Goal: Register for event/course

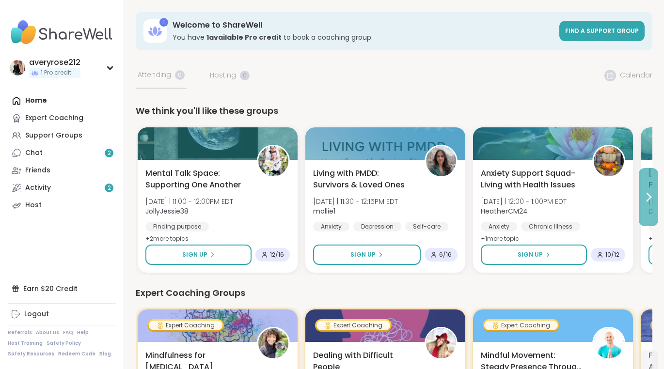
click at [646, 194] on icon at bounding box center [649, 197] width 12 height 12
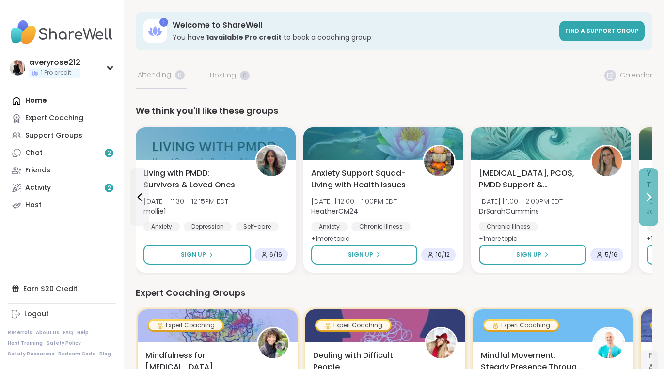
click at [646, 195] on icon at bounding box center [649, 197] width 12 height 12
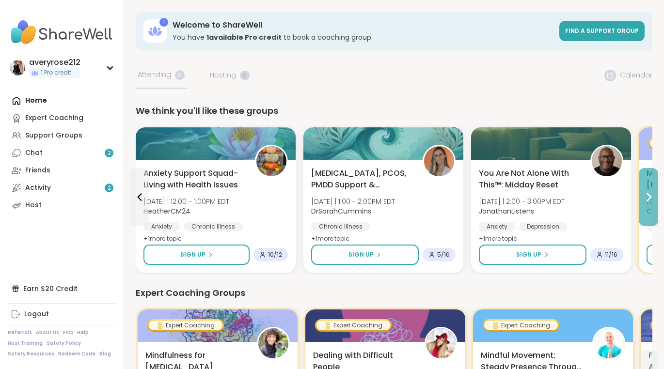
click at [646, 194] on icon at bounding box center [649, 197] width 12 height 12
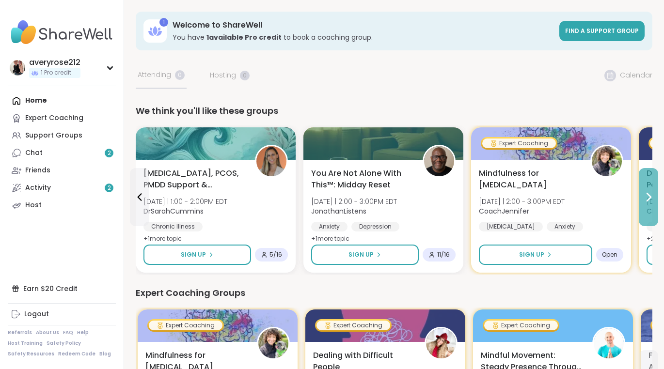
click at [646, 194] on icon at bounding box center [649, 197] width 12 height 12
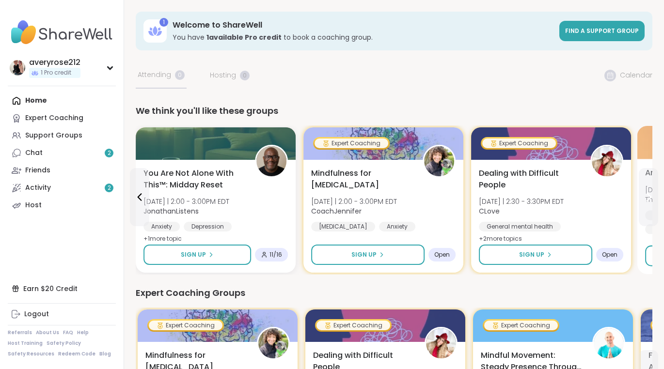
click at [644, 194] on icon at bounding box center [649, 197] width 12 height 12
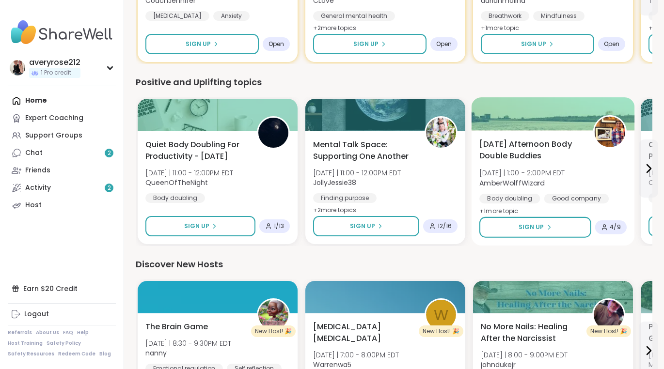
scroll to position [395, 0]
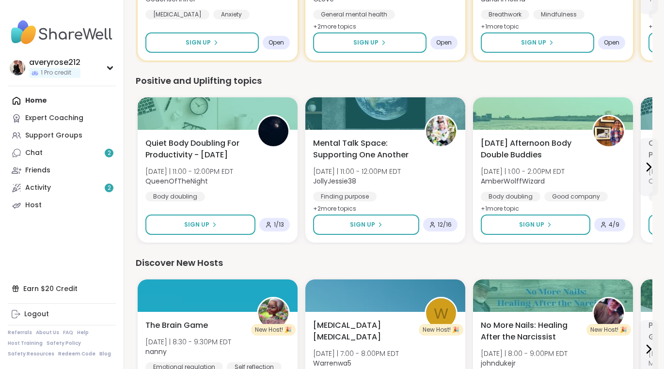
click at [75, 153] on link "Chat 2" at bounding box center [62, 152] width 108 height 17
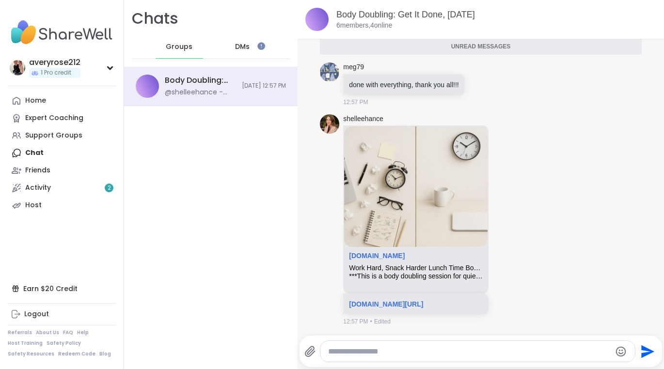
click at [244, 46] on span "DMs" at bounding box center [242, 47] width 15 height 10
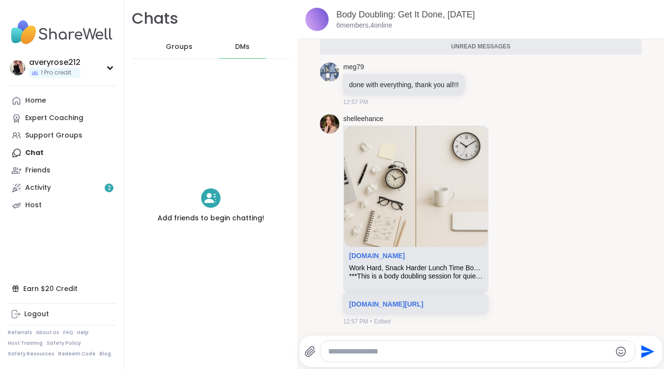
click at [207, 49] on div "Groups DMs" at bounding box center [211, 47] width 158 height 24
click at [192, 46] on div "Groups" at bounding box center [180, 46] width 48 height 23
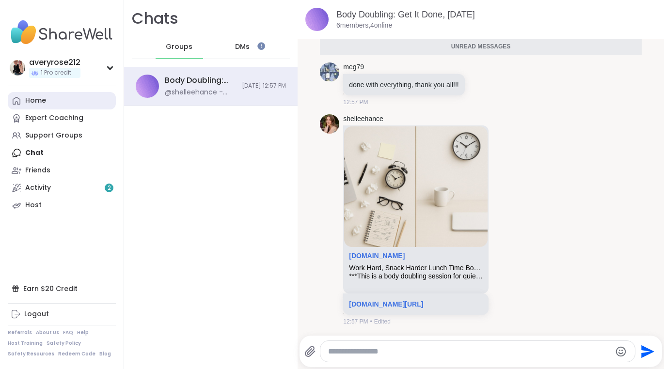
click at [45, 101] on div "Home" at bounding box center [35, 101] width 21 height 10
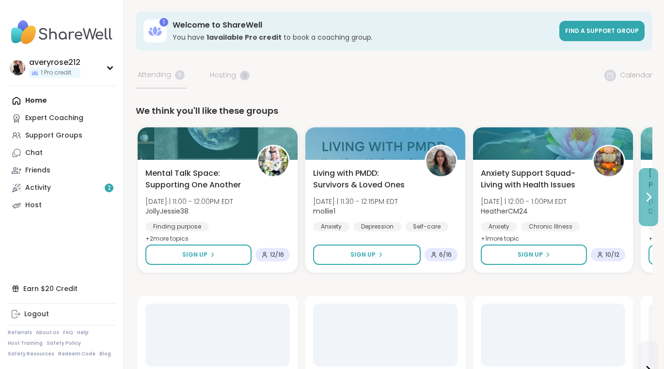
click at [647, 198] on icon at bounding box center [649, 197] width 12 height 12
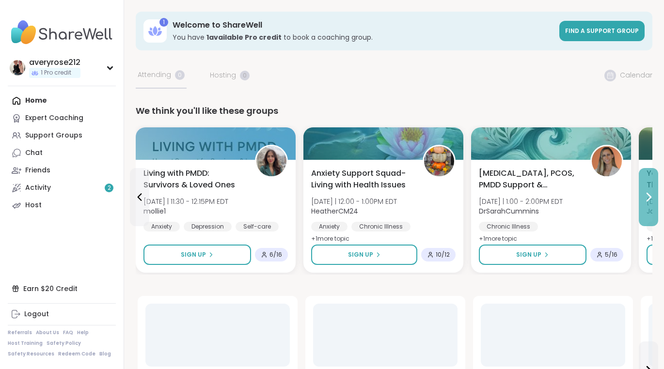
click at [648, 185] on button at bounding box center [648, 197] width 19 height 58
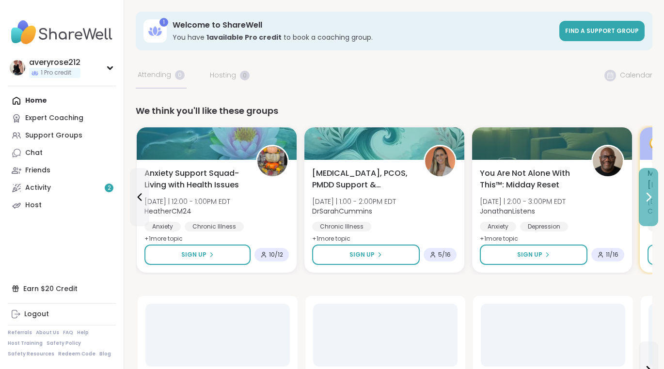
click at [648, 185] on button at bounding box center [648, 197] width 19 height 58
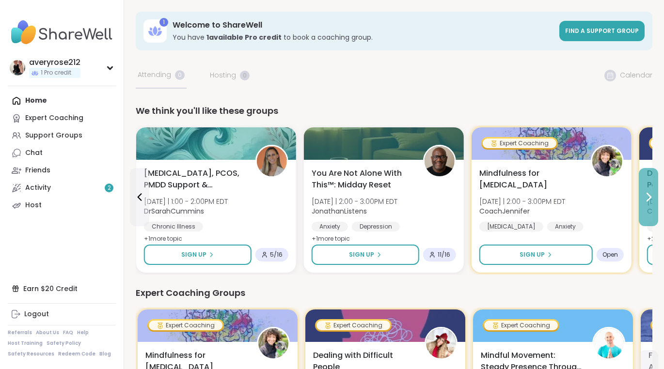
click at [646, 185] on button at bounding box center [648, 197] width 19 height 58
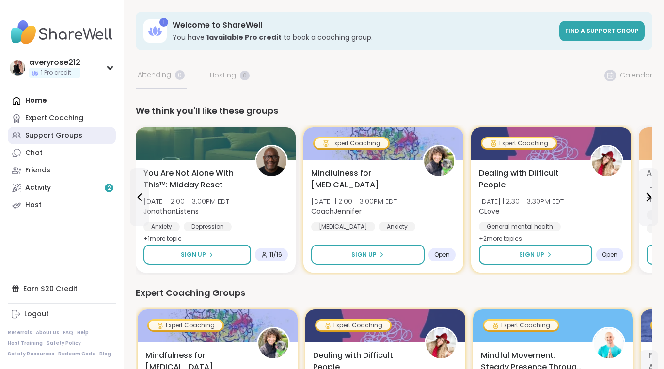
click at [61, 133] on div "Support Groups" at bounding box center [53, 136] width 57 height 10
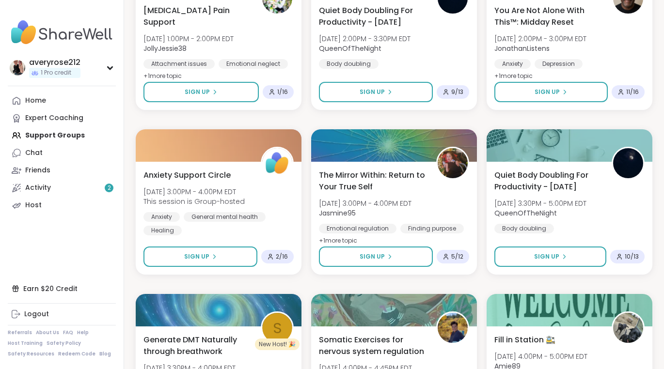
scroll to position [1042, 0]
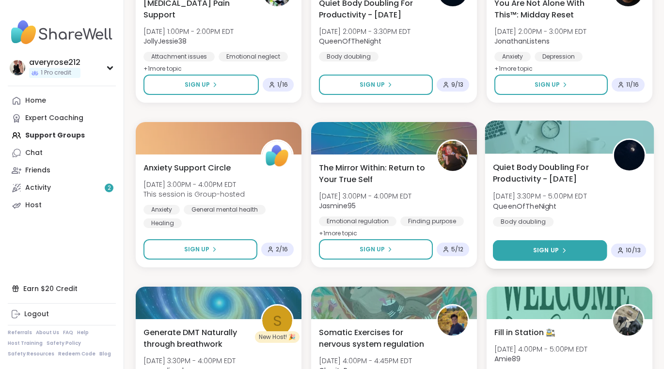
click at [568, 252] on button "Sign Up" at bounding box center [550, 250] width 114 height 21
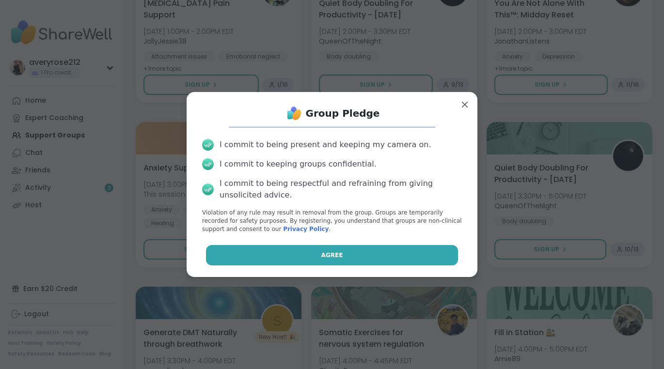
click at [353, 257] on button "Agree" at bounding box center [332, 255] width 253 height 20
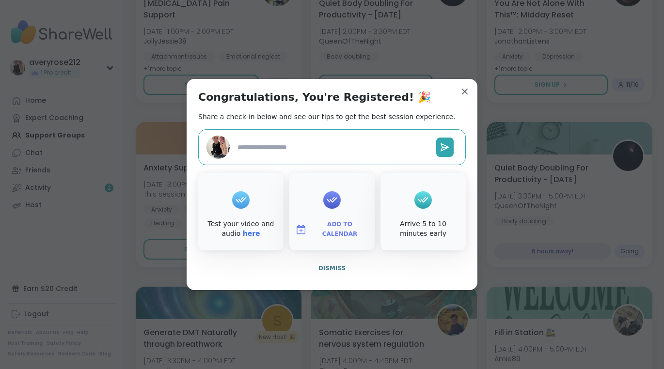
type textarea "*"
click at [333, 203] on icon at bounding box center [332, 200] width 11 height 6
click at [327, 227] on span "Add to Calendar" at bounding box center [340, 229] width 58 height 19
click at [349, 122] on button "Apple Calendar" at bounding box center [332, 120] width 74 height 21
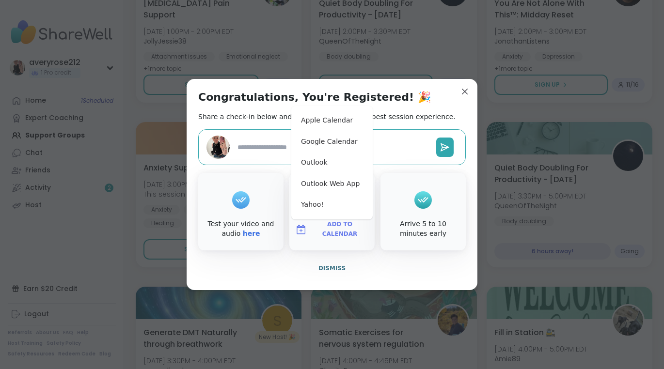
click at [400, 191] on div "Arrive 5 to 10 minutes early" at bounding box center [423, 212] width 85 height 78
click at [418, 164] on div at bounding box center [332, 147] width 268 height 36
click at [435, 103] on div "Congratulations, You're Registered! 🎉 Share a check-in below and see our tips t…" at bounding box center [332, 184] width 291 height 211
click at [381, 267] on button "Dismiss" at bounding box center [332, 268] width 268 height 20
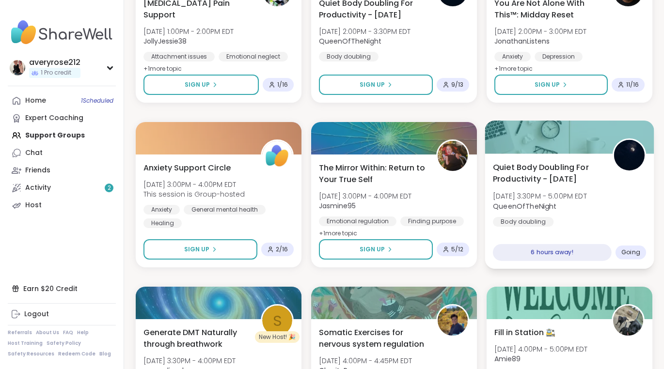
click at [582, 194] on span "[DATE] 3:30PM - 5:00PM EDT" at bounding box center [540, 196] width 94 height 10
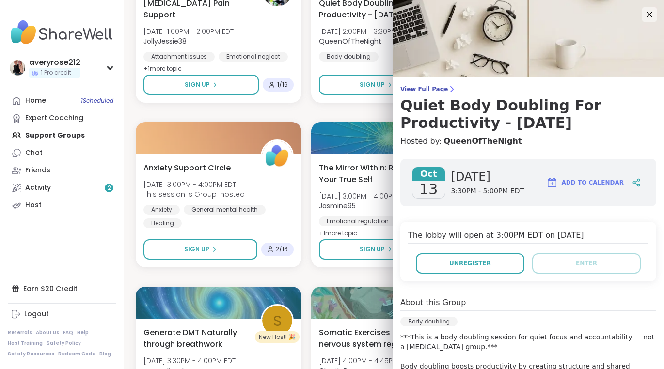
scroll to position [0, 0]
click at [638, 181] on icon at bounding box center [638, 180] width 2 height 2
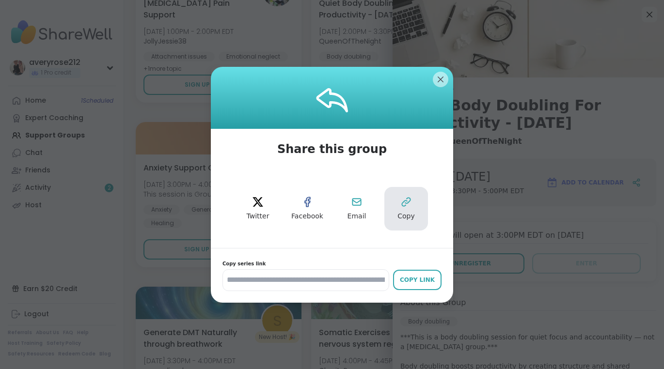
click at [409, 202] on icon at bounding box center [406, 202] width 8 height 8
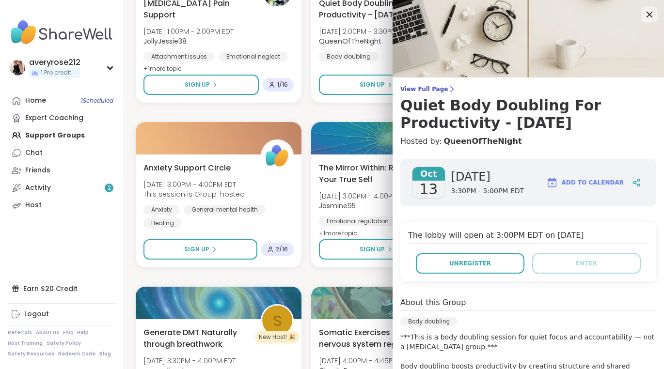
click at [647, 11] on icon at bounding box center [649, 14] width 12 height 12
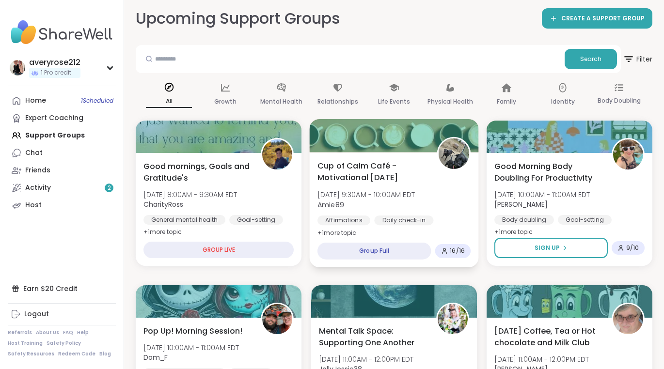
scroll to position [61, 0]
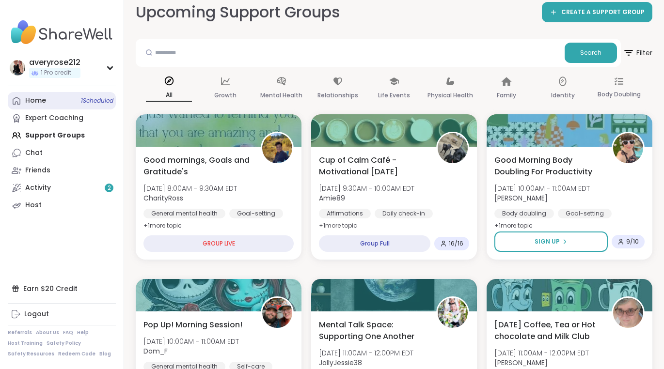
click at [47, 102] on link "Home 1 Scheduled" at bounding box center [62, 100] width 108 height 17
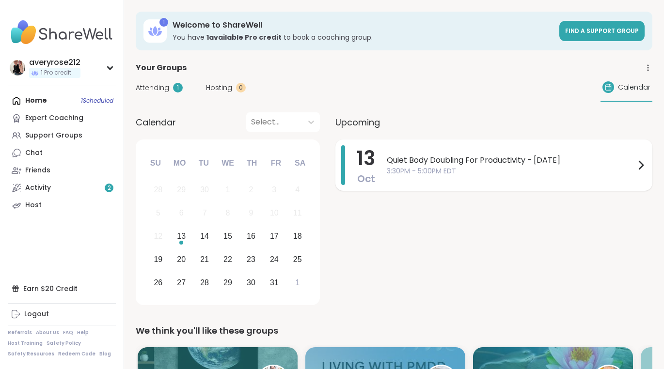
click at [476, 166] on span "3:30PM - 5:00PM EDT" at bounding box center [511, 171] width 248 height 10
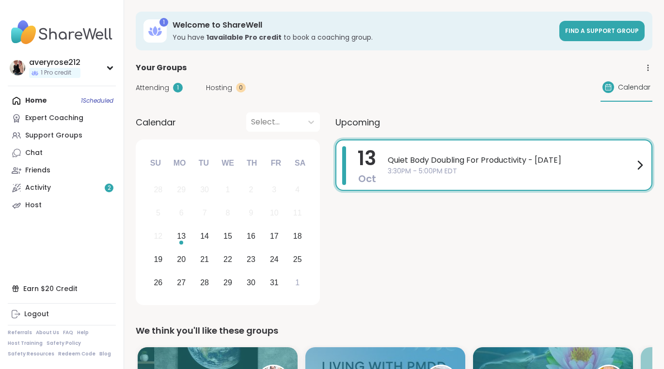
click at [56, 100] on div "Home 1 Scheduled Expert Coaching Support Groups Chat Friends Activity 2 Host" at bounding box center [62, 153] width 108 height 122
drag, startPoint x: 56, startPoint y: 100, endPoint x: 51, endPoint y: 100, distance: 4.9
click at [55, 100] on div "Home 1 Scheduled Expert Coaching Support Groups Chat Friends Activity 2 Host" at bounding box center [62, 153] width 108 height 122
click at [37, 104] on div "Home 1 Scheduled Expert Coaching Support Groups Chat Friends Activity 2 Host" at bounding box center [62, 153] width 108 height 122
click at [40, 99] on div "Home 1 Scheduled Expert Coaching Support Groups Chat Friends Activity 2 Host" at bounding box center [62, 153] width 108 height 122
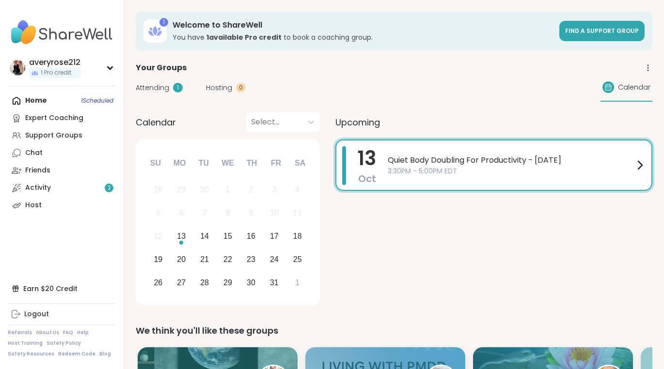
click at [40, 99] on div "Home 1 Scheduled Expert Coaching Support Groups Chat Friends Activity 2 Host" at bounding box center [62, 153] width 108 height 122
click at [41, 137] on div "Support Groups" at bounding box center [53, 136] width 57 height 10
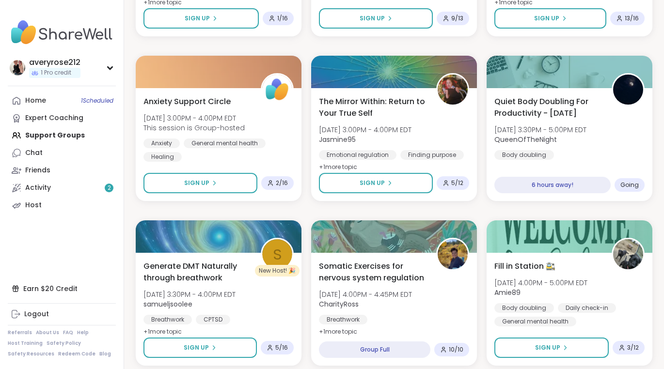
scroll to position [1101, 0]
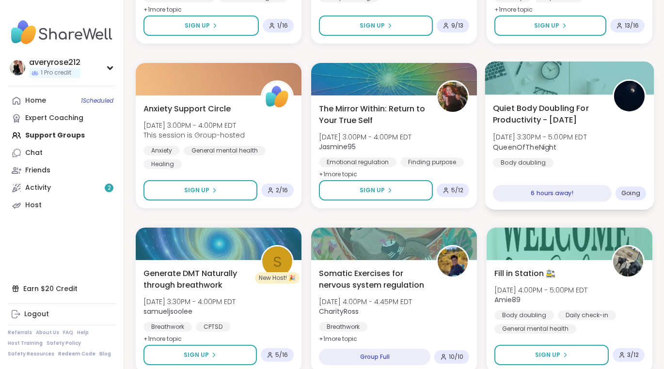
click at [613, 164] on div "Quiet Body Doubling For Productivity - [DATE] [DATE] 3:30PM - 5:00PM EDT QueenO…" at bounding box center [569, 134] width 153 height 65
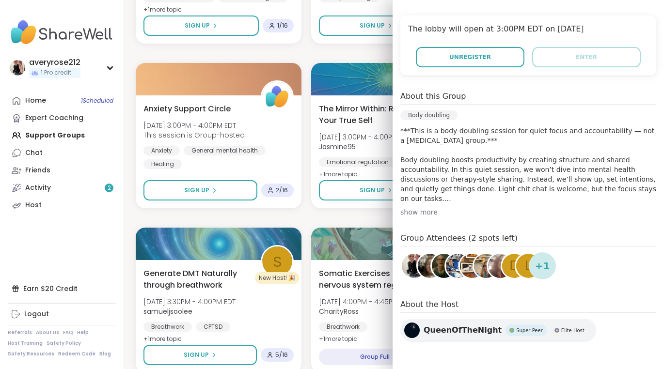
scroll to position [206, 0]
click at [53, 99] on link "Home 1 Scheduled" at bounding box center [62, 100] width 108 height 17
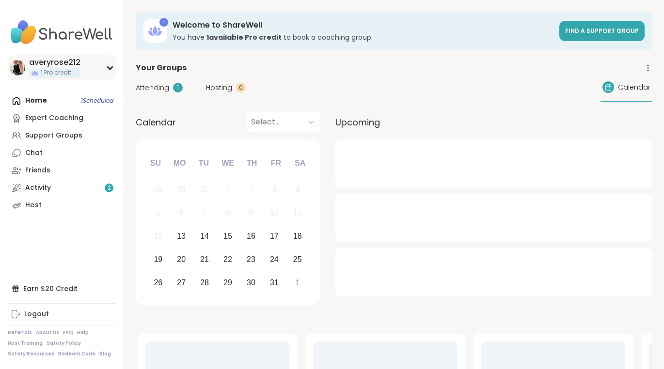
click at [102, 68] on div "averyrose212 1 Pro credit" at bounding box center [62, 67] width 108 height 25
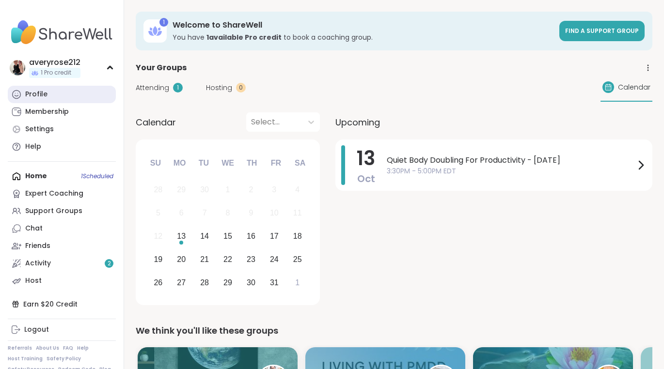
click at [57, 96] on link "Profile" at bounding box center [62, 94] width 108 height 17
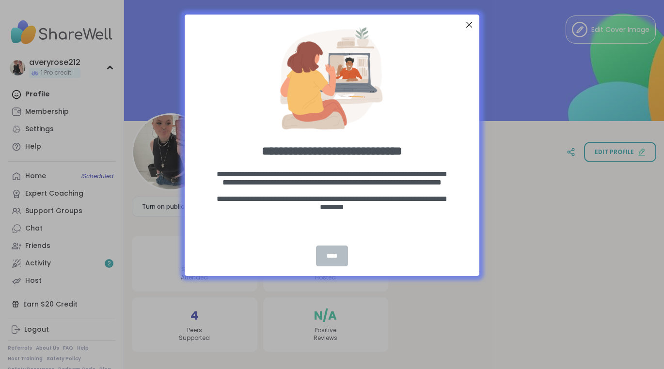
click at [338, 256] on div "****" at bounding box center [332, 256] width 32 height 21
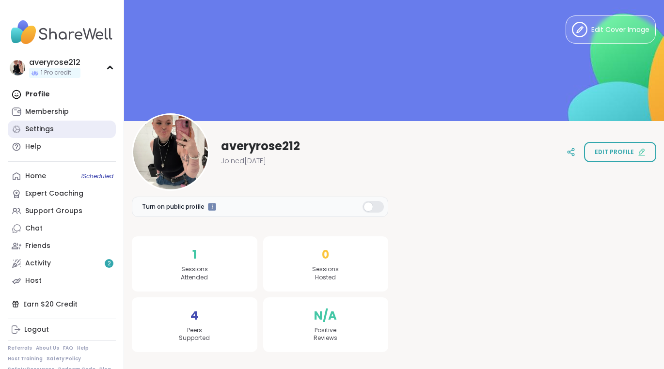
click at [43, 129] on div "Settings" at bounding box center [39, 130] width 29 height 10
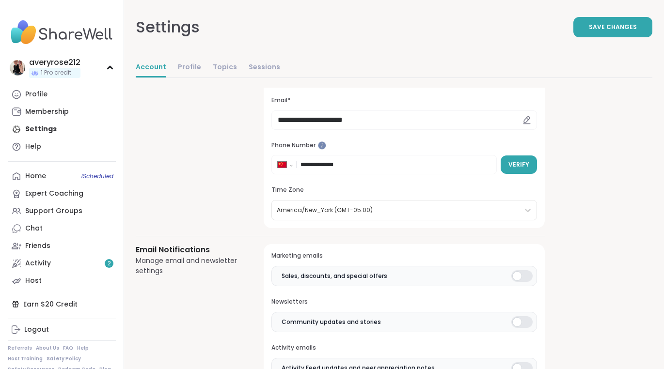
scroll to position [65, 0]
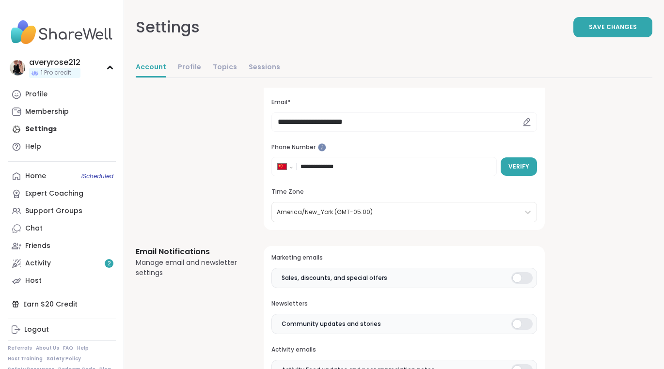
select select "**"
click at [525, 169] on span "Verify" at bounding box center [519, 166] width 21 height 9
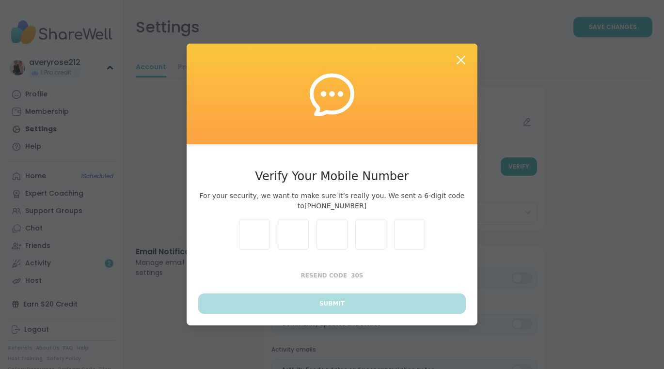
scroll to position [0, 0]
click at [266, 237] on input "text" at bounding box center [254, 234] width 31 height 31
click at [263, 233] on input "text" at bounding box center [254, 234] width 31 height 31
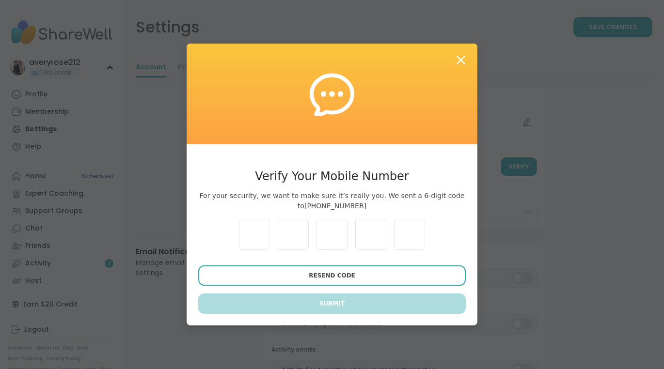
click at [318, 275] on span "Resend Code" at bounding box center [332, 275] width 47 height 7
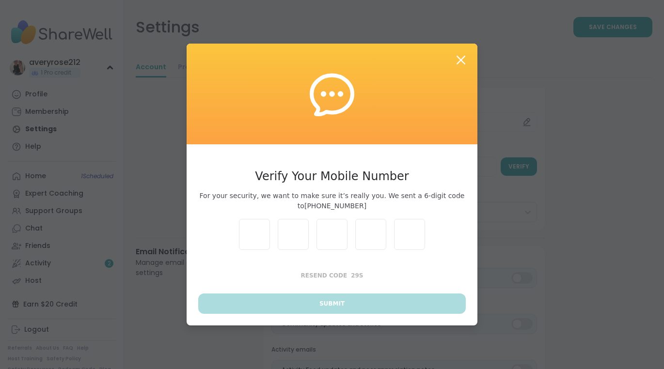
click at [254, 238] on input "text" at bounding box center [254, 234] width 31 height 31
click at [461, 60] on icon at bounding box center [461, 60] width 9 height 9
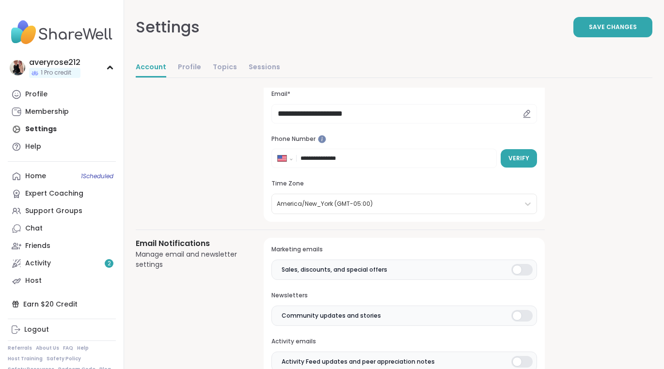
scroll to position [75, 0]
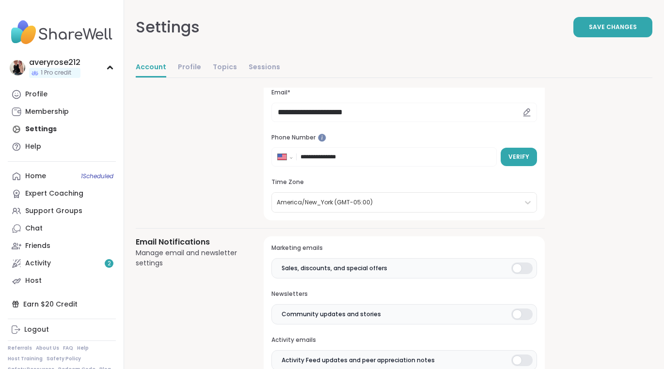
click at [377, 156] on input "**********" at bounding box center [396, 157] width 190 height 10
click at [489, 158] on input "**********" at bounding box center [396, 157] width 190 height 10
click at [488, 157] on input "**********" at bounding box center [396, 157] width 190 height 10
click at [485, 157] on input "**********" at bounding box center [396, 157] width 190 height 10
type input "**"
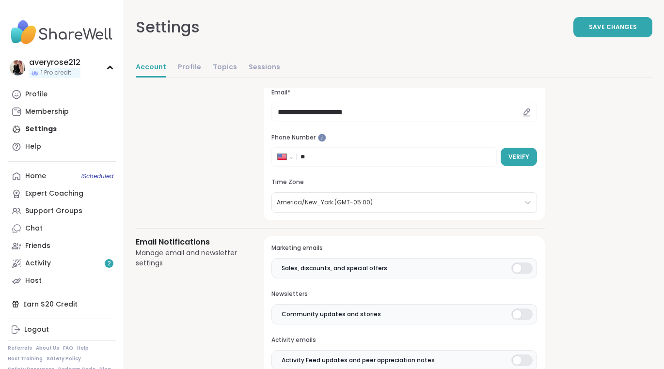
select select "**"
type input "**********"
select select "**"
type input "**********"
click at [515, 153] on span "Verify" at bounding box center [519, 157] width 21 height 9
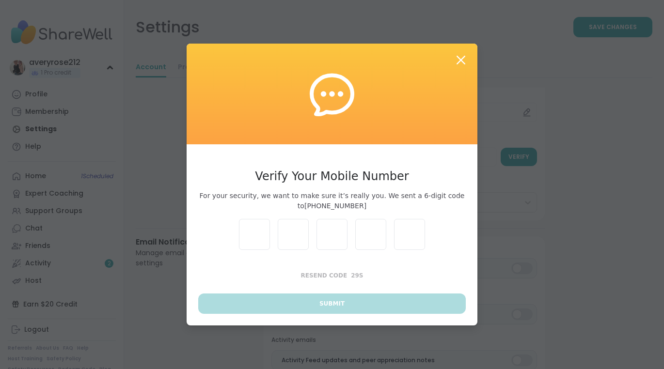
click at [248, 230] on input "text" at bounding box center [254, 234] width 31 height 31
click at [461, 51] on icon at bounding box center [460, 59] width 17 height 17
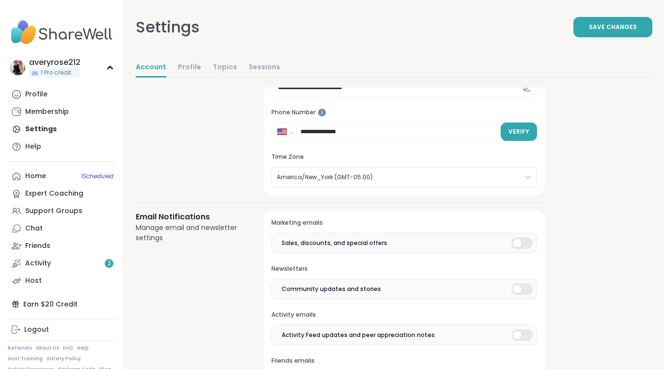
scroll to position [107, 0]
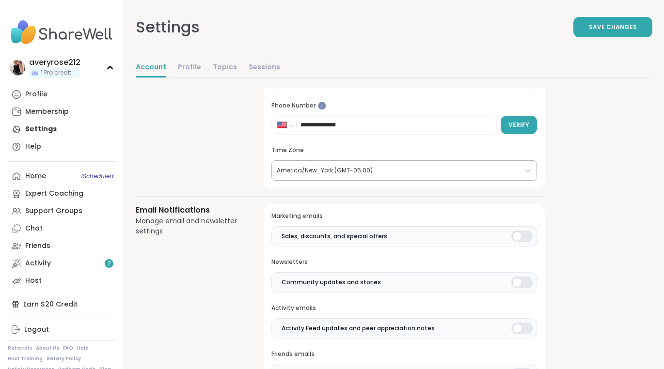
click at [439, 170] on div at bounding box center [396, 170] width 238 height 11
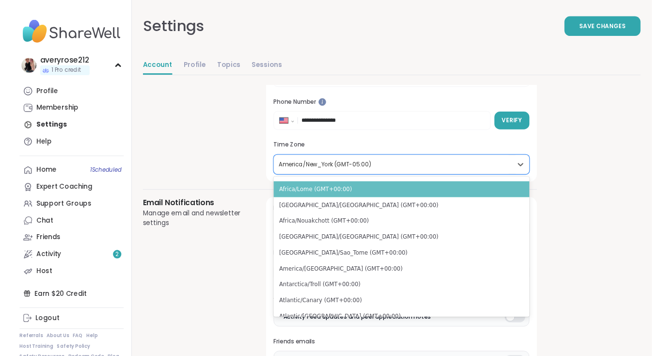
scroll to position [2857, 0]
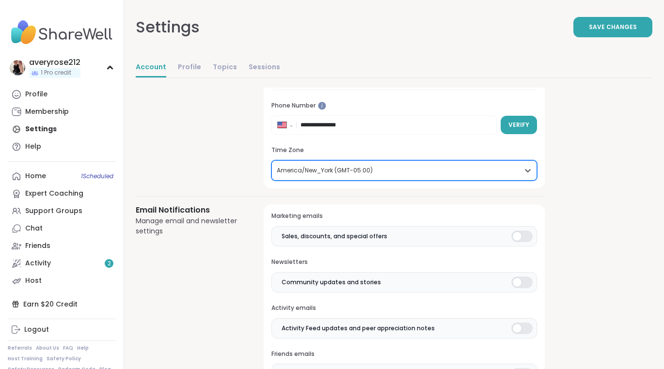
click at [386, 174] on div at bounding box center [396, 170] width 238 height 11
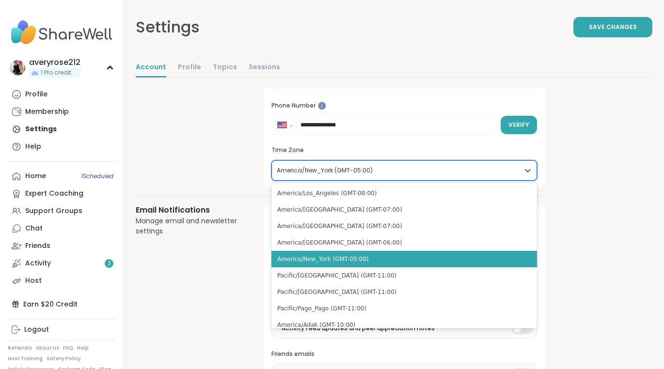
click at [386, 174] on div at bounding box center [396, 170] width 238 height 11
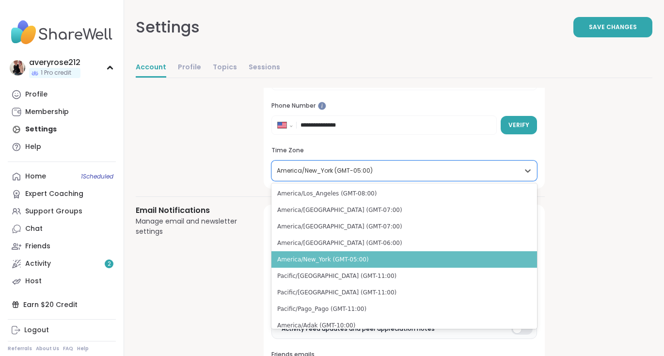
click at [355, 256] on div "America/New_York (GMT-05:00)" at bounding box center [404, 259] width 266 height 16
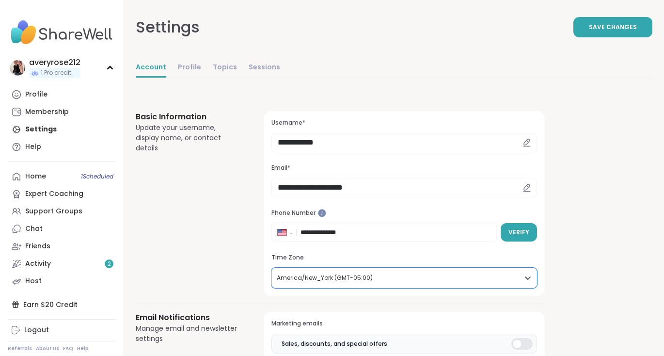
scroll to position [0, 0]
click at [622, 25] on span "Save Changes" at bounding box center [613, 27] width 48 height 9
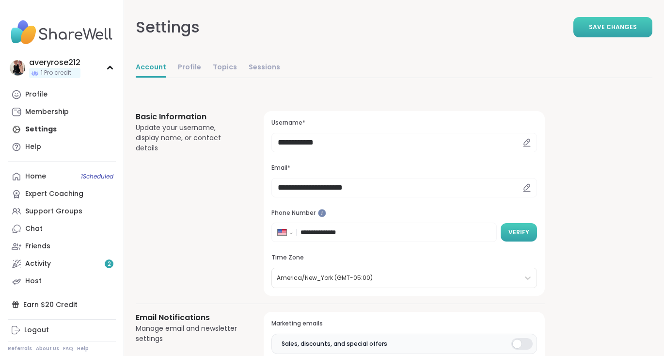
click at [521, 232] on span "Verify" at bounding box center [519, 232] width 21 height 9
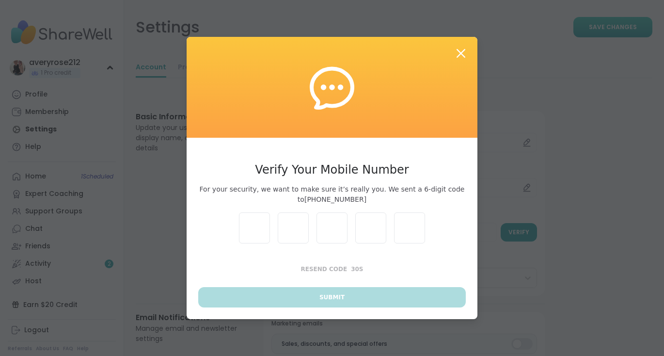
click at [263, 236] on input "text" at bounding box center [254, 227] width 31 height 31
click at [460, 50] on icon at bounding box center [460, 53] width 17 height 17
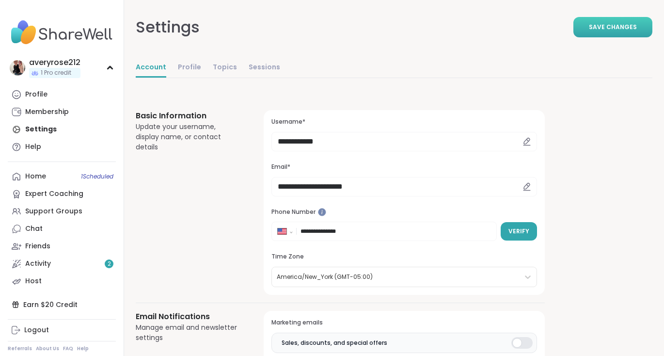
scroll to position [1, 0]
click at [48, 90] on link "Profile" at bounding box center [62, 94] width 108 height 17
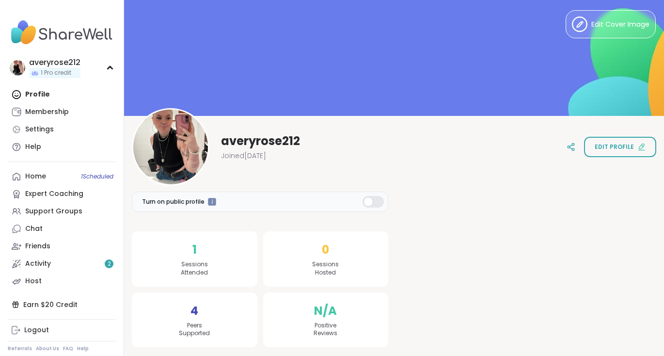
scroll to position [5, 0]
click at [54, 266] on link "Activity 2" at bounding box center [62, 263] width 108 height 17
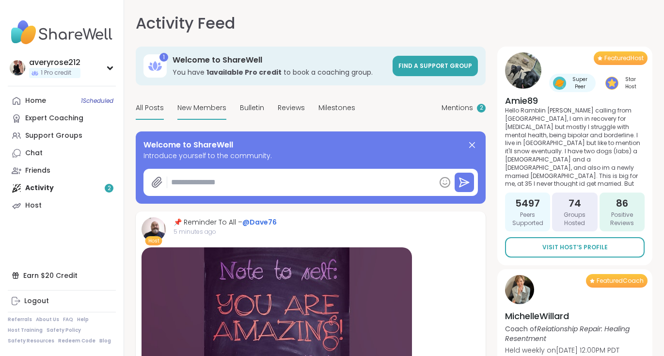
click at [192, 109] on span "New Members" at bounding box center [201, 108] width 49 height 10
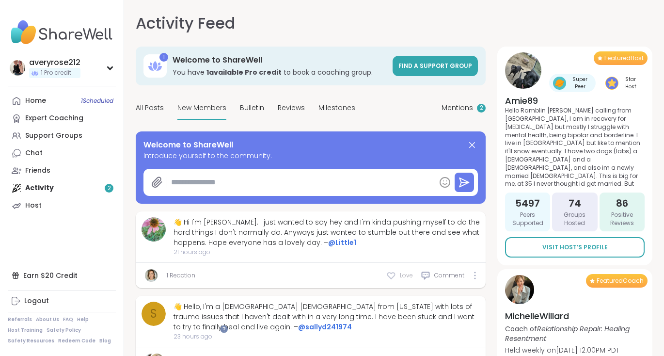
click at [404, 274] on span "Love" at bounding box center [406, 275] width 13 height 9
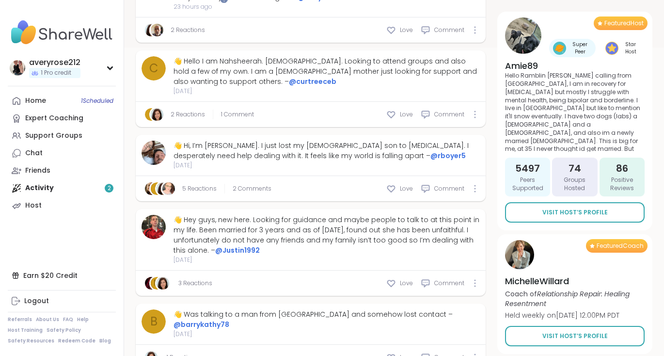
scroll to position [339, 0]
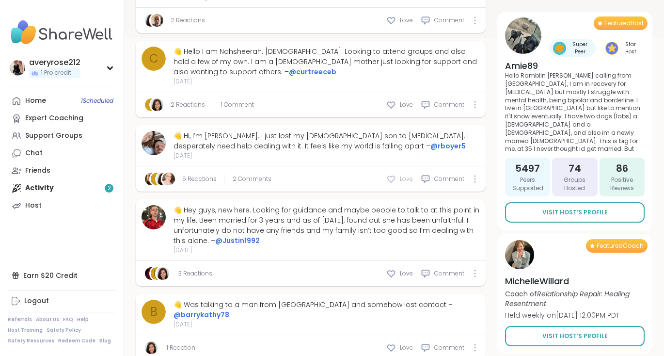
click at [391, 180] on icon at bounding box center [391, 179] width 10 height 10
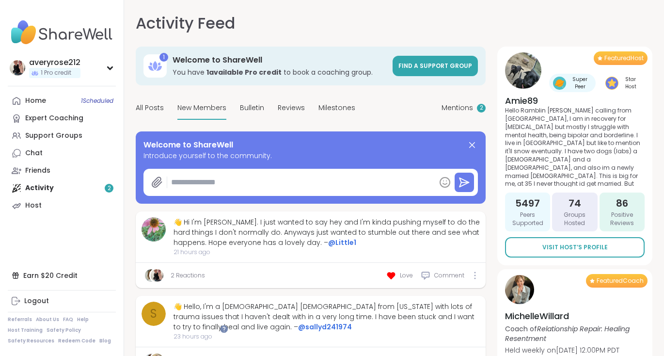
scroll to position [0, 0]
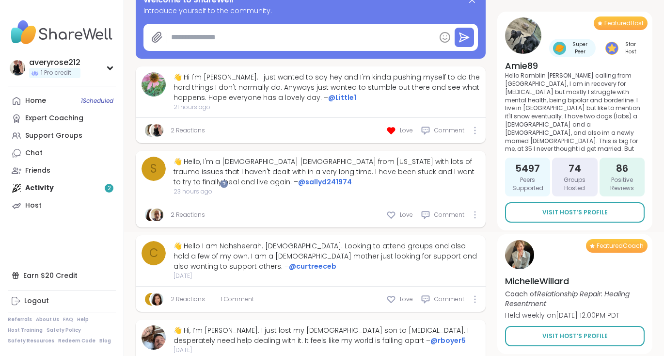
type textarea "*"
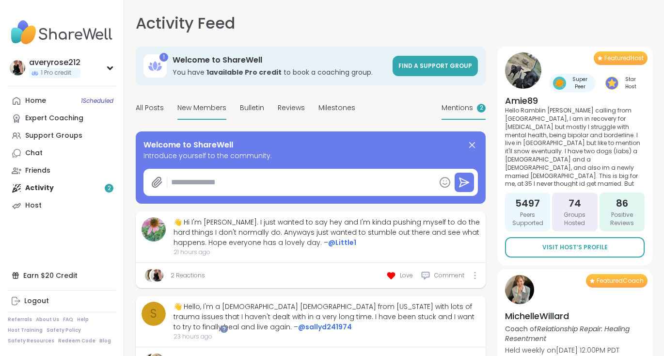
click at [462, 112] on span "Mentions" at bounding box center [458, 108] width 32 height 10
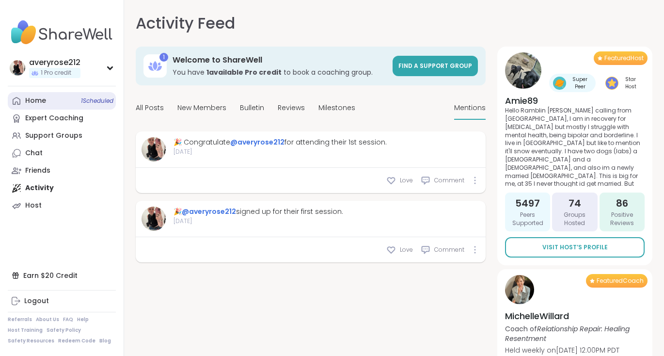
click at [40, 99] on div "Home 1 Scheduled" at bounding box center [35, 101] width 21 height 10
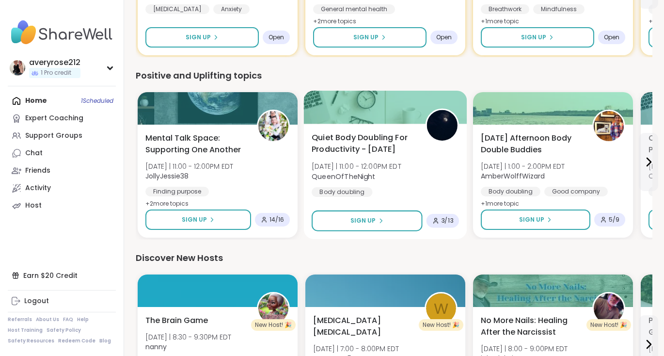
scroll to position [622, 0]
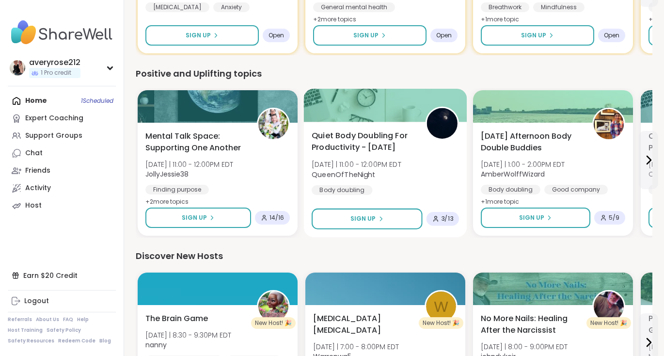
click at [378, 137] on span "Quiet Body Doubling For Productivity - [DATE]" at bounding box center [363, 142] width 103 height 24
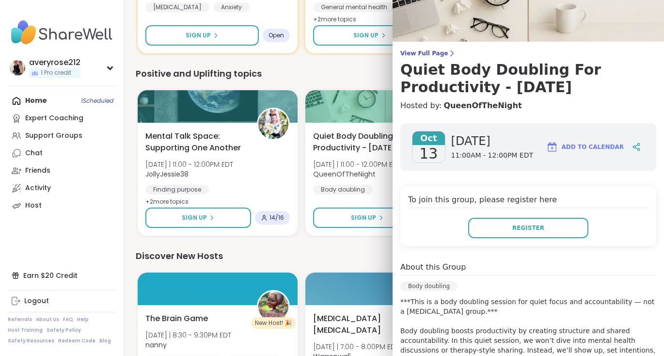
scroll to position [4, 0]
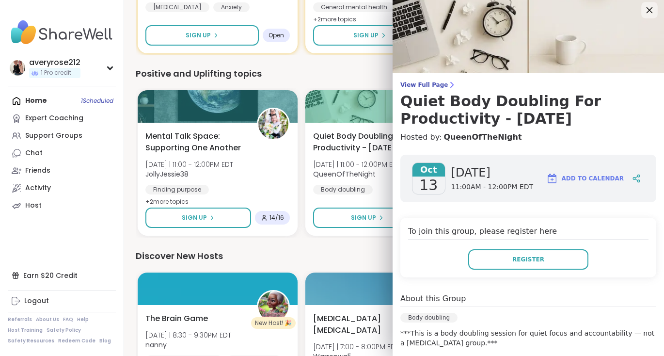
click at [649, 12] on icon at bounding box center [649, 10] width 12 height 12
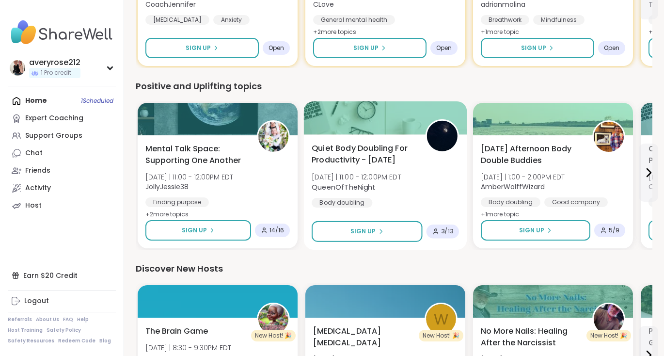
scroll to position [601, 0]
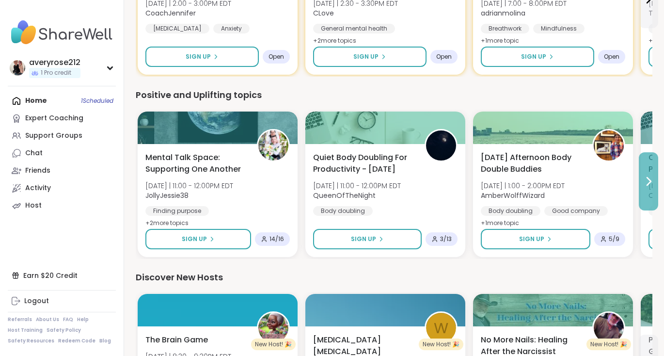
click at [651, 184] on icon at bounding box center [649, 181] width 12 height 12
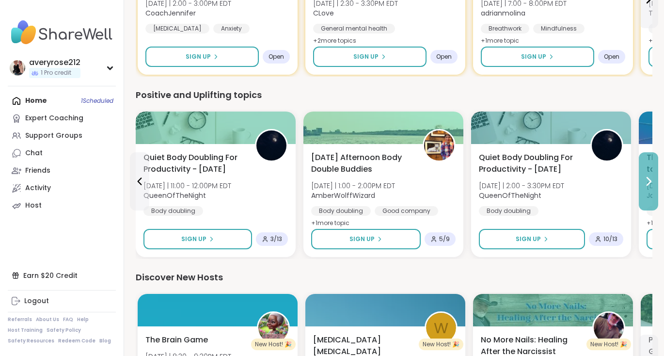
click at [651, 184] on icon at bounding box center [649, 181] width 12 height 12
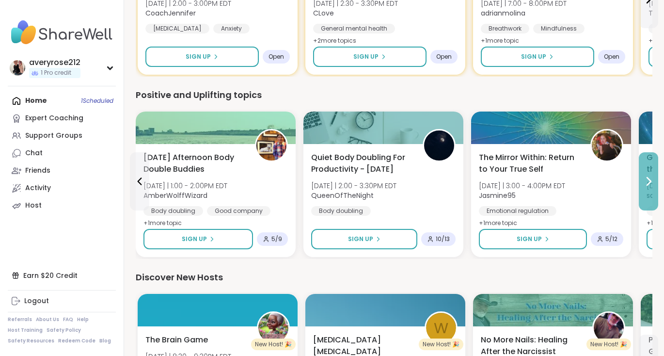
click at [651, 184] on icon at bounding box center [649, 181] width 12 height 12
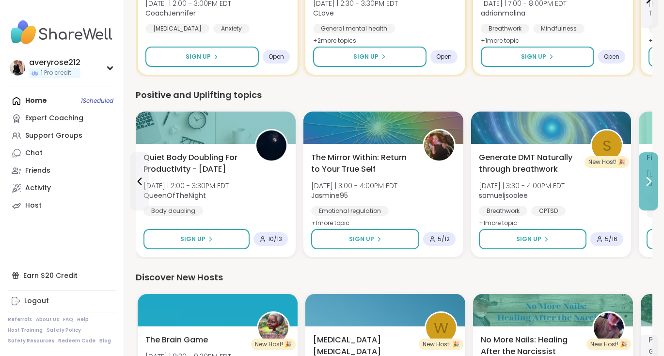
click at [648, 190] on button at bounding box center [648, 181] width 19 height 58
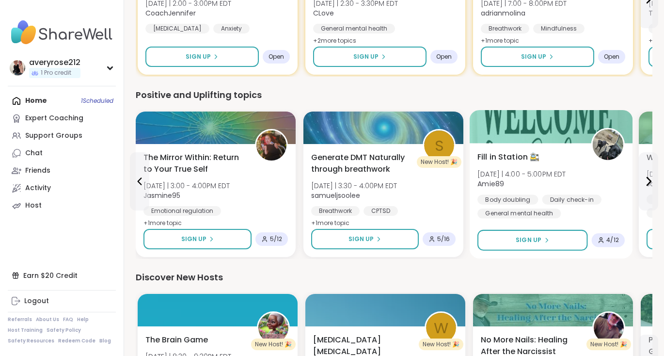
click at [535, 171] on span "[DATE] | 4:00 - 5:00PM EDT" at bounding box center [521, 174] width 89 height 10
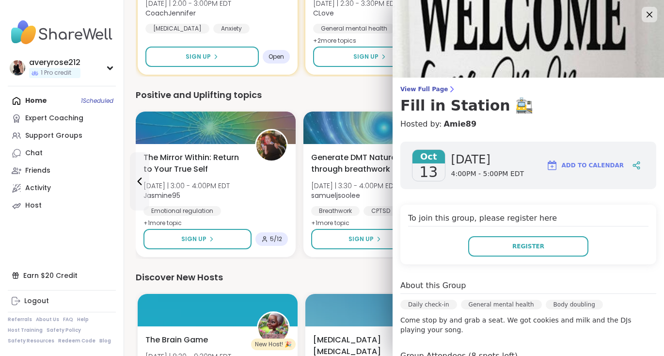
scroll to position [0, 0]
click at [647, 16] on icon at bounding box center [649, 14] width 12 height 12
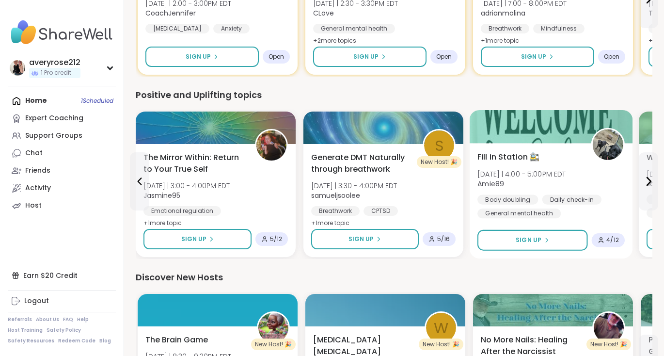
click at [607, 142] on img at bounding box center [608, 144] width 31 height 31
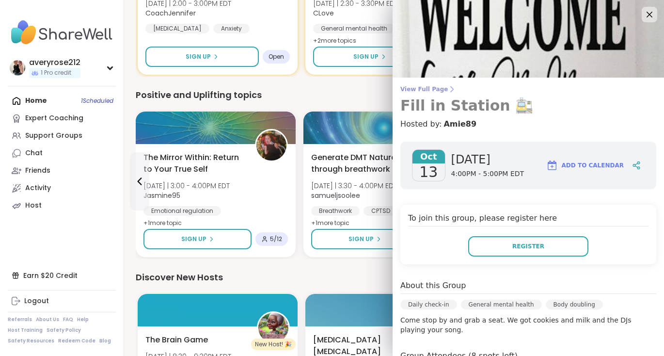
click at [426, 94] on link "View Full Page Fill in Station 🚉" at bounding box center [528, 99] width 256 height 29
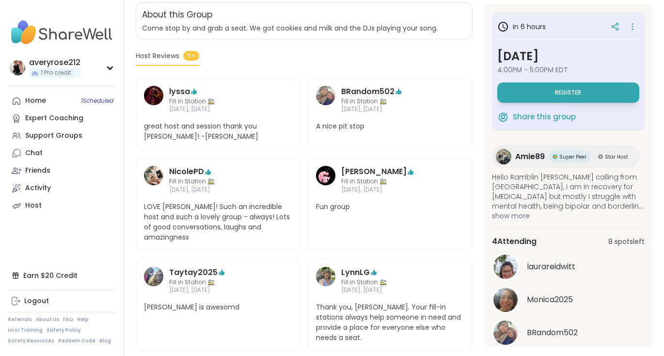
scroll to position [201, 0]
click at [578, 89] on span "Register" at bounding box center [568, 93] width 26 height 8
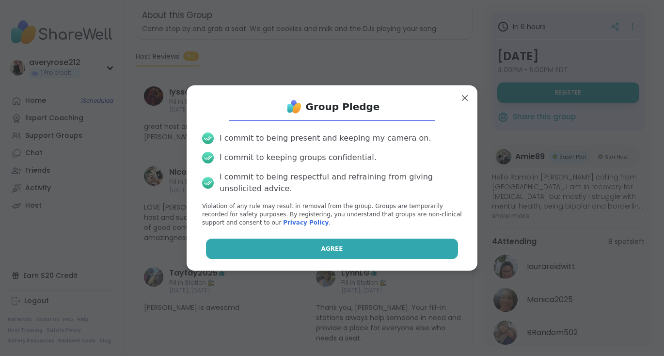
click at [380, 249] on button "Agree" at bounding box center [332, 249] width 253 height 20
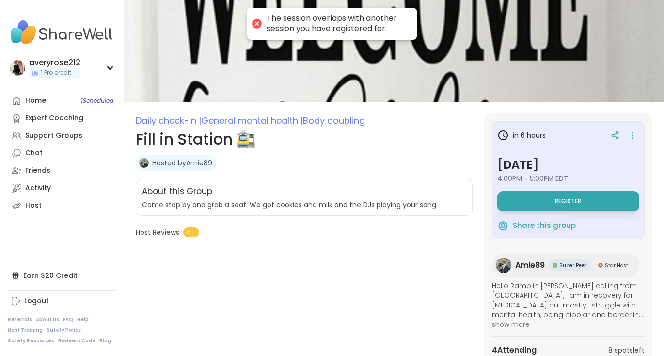
scroll to position [22, 0]
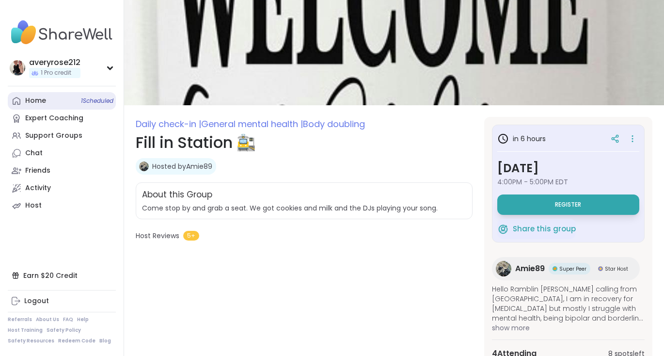
click at [47, 100] on link "Home 1 Scheduled" at bounding box center [62, 100] width 108 height 17
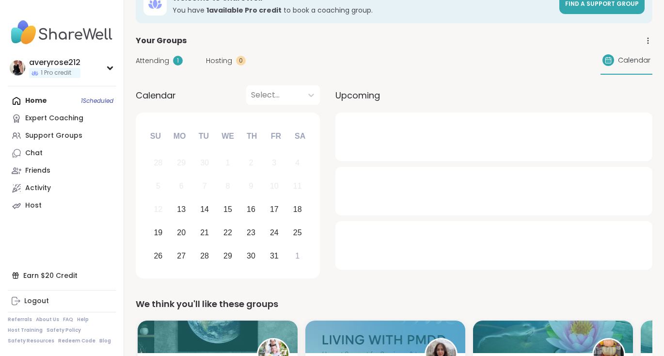
scroll to position [31, 0]
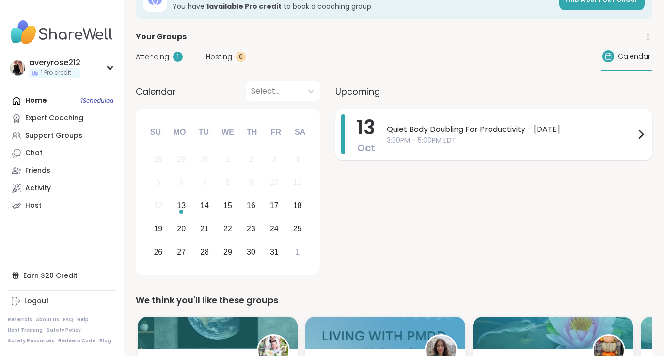
click at [455, 127] on span "Quiet Body Doubling For Productivity - [DATE]" at bounding box center [511, 130] width 248 height 12
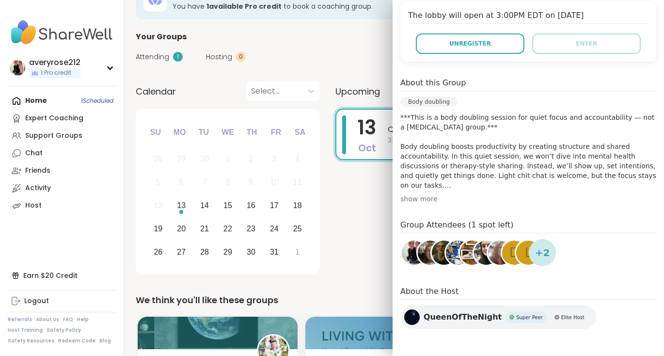
scroll to position [220, 0]
click at [525, 254] on span "L" at bounding box center [528, 252] width 7 height 19
click at [541, 261] on div "+ 2" at bounding box center [542, 252] width 27 height 27
click at [543, 247] on span "+ 2" at bounding box center [542, 252] width 15 height 15
click at [481, 223] on h4 "Group Attendees (1 spot left)" at bounding box center [528, 226] width 256 height 14
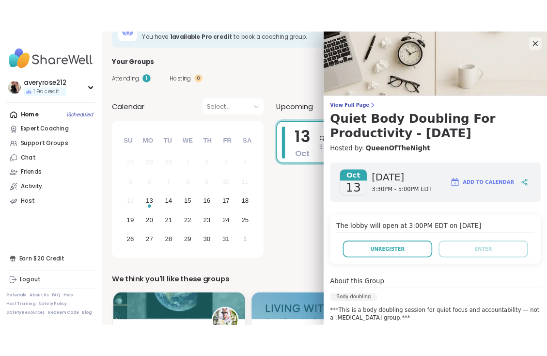
scroll to position [0, 0]
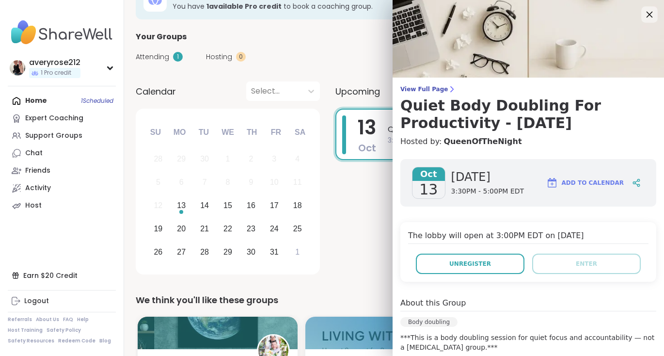
click at [647, 14] on icon at bounding box center [649, 14] width 12 height 12
